Goal: Transaction & Acquisition: Subscribe to service/newsletter

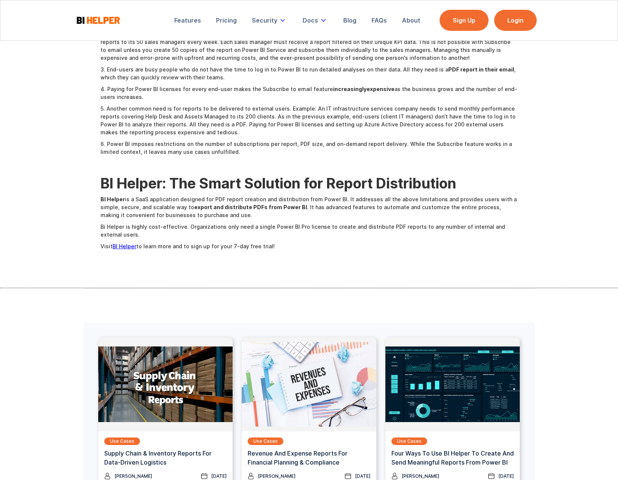
scroll to position [468, 0]
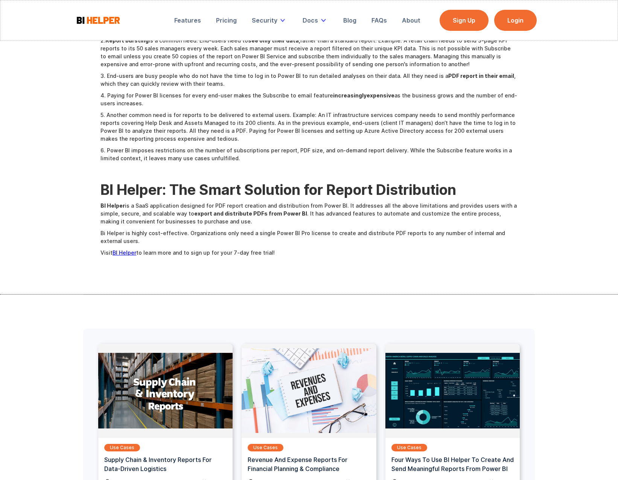
click at [122, 250] on link "BI Helper" at bounding box center [125, 253] width 24 height 6
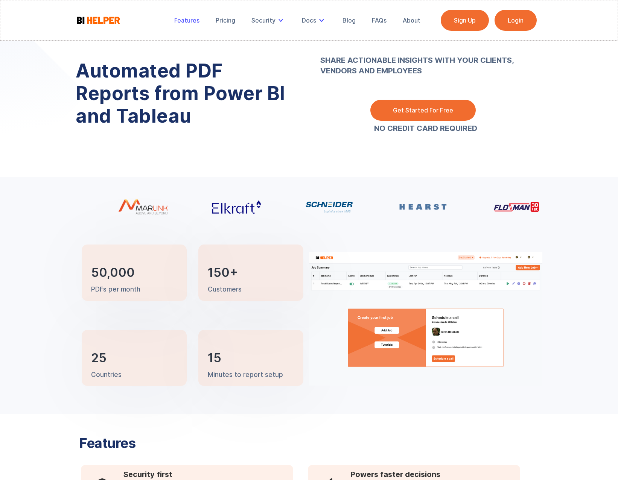
click at [190, 20] on div "Features" at bounding box center [186, 21] width 25 height 8
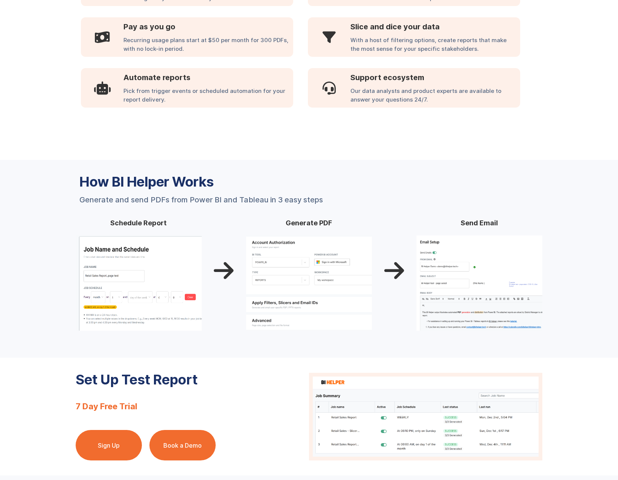
scroll to position [512, 0]
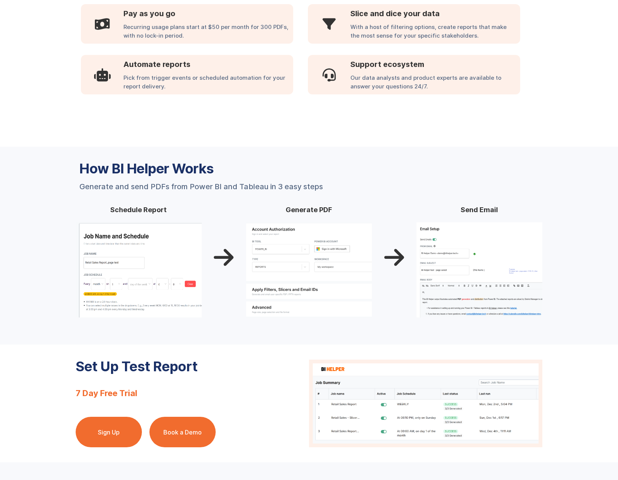
click at [155, 264] on img at bounding box center [139, 270] width 126 height 96
click at [308, 294] on img at bounding box center [309, 270] width 126 height 96
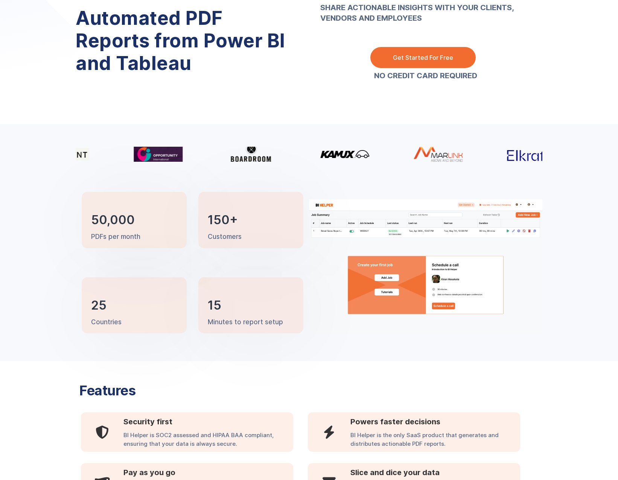
scroll to position [0, 0]
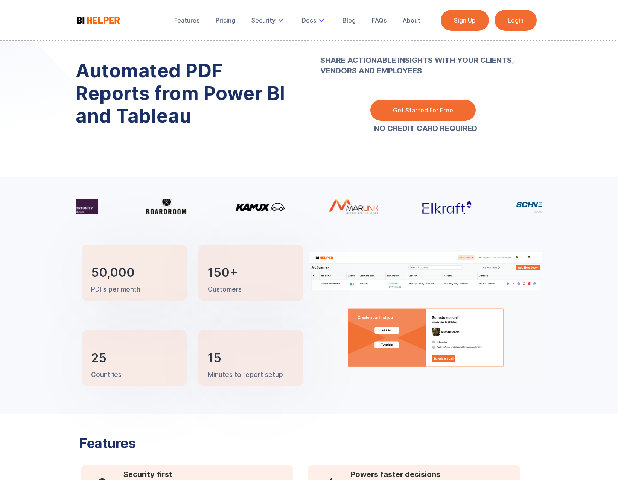
click at [402, 111] on link "Get Started For Free" at bounding box center [422, 110] width 105 height 21
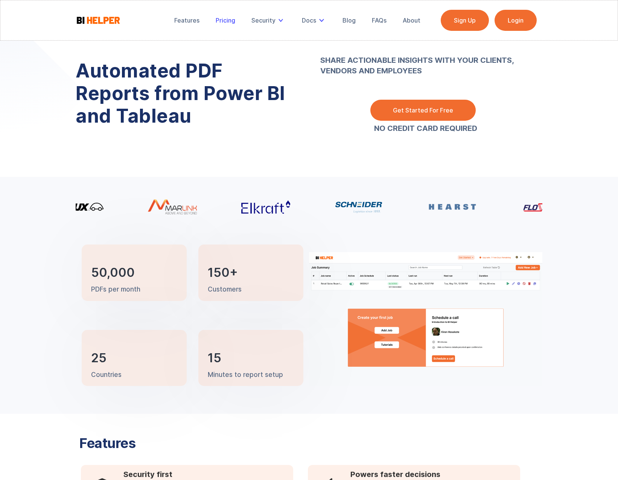
click at [223, 21] on div "Pricing" at bounding box center [226, 21] width 20 height 8
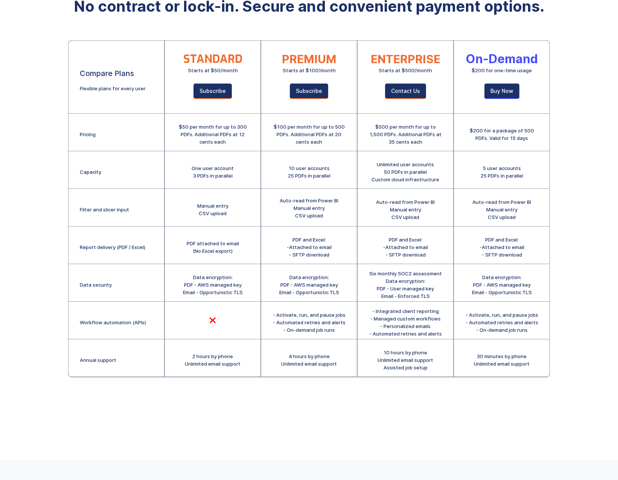
scroll to position [63, 0]
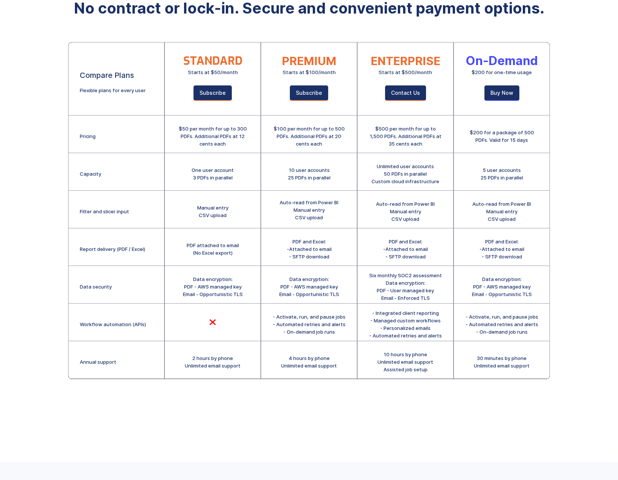
click at [238, 141] on div "$50 per month for up to 300 PDFs. Additional PDFs at 12 cents each" at bounding box center [212, 136] width 73 height 23
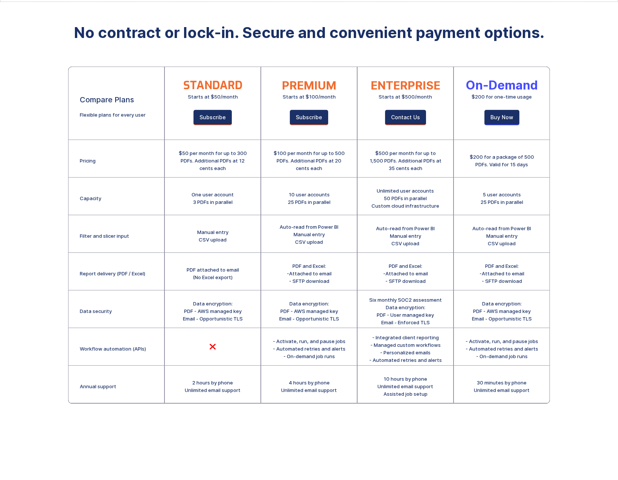
scroll to position [0, 0]
